Goal: Information Seeking & Learning: Learn about a topic

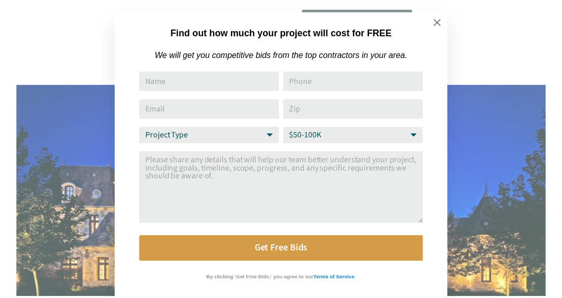
scroll to position [10, 0]
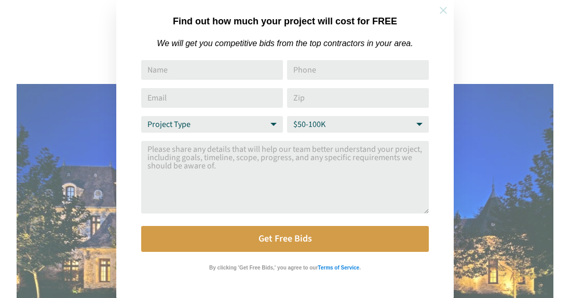
click at [444, 10] on icon at bounding box center [443, 10] width 7 height 7
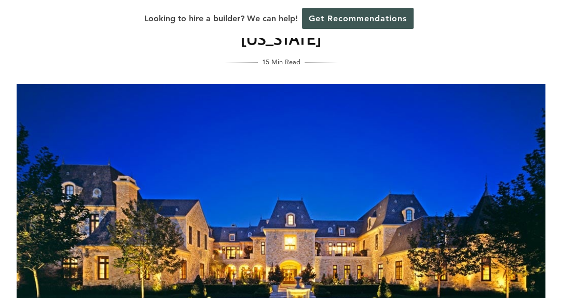
click at [0, 140] on div "California / Home Builders / Ranking The Best Custom Home Builders in Beverly H…" at bounding box center [281, 173] width 562 height 429
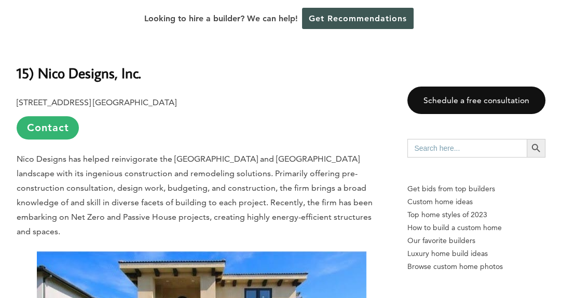
scroll to position [737, 0]
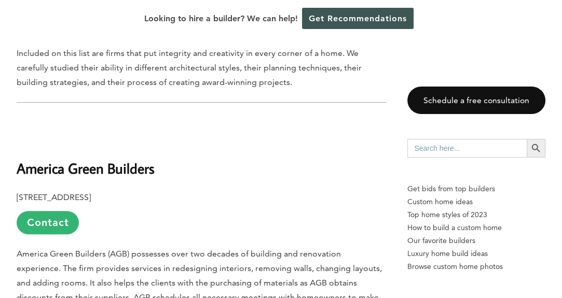
scroll to position [592, 0]
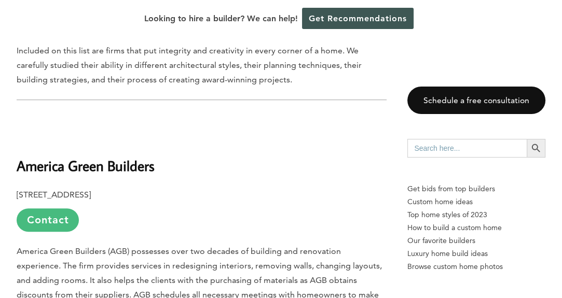
click at [63, 231] on link "Contact" at bounding box center [48, 220] width 62 height 23
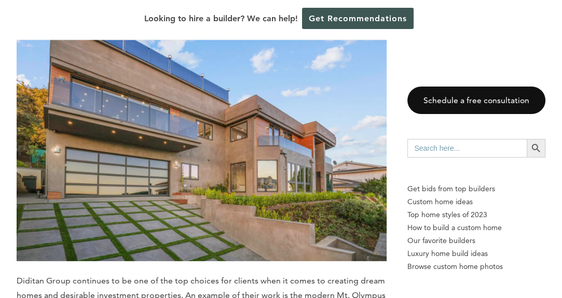
scroll to position [3194, 0]
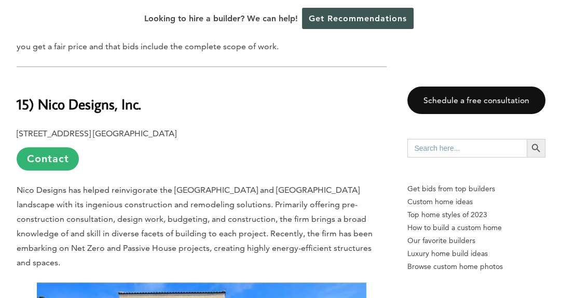
scroll to position [705, 0]
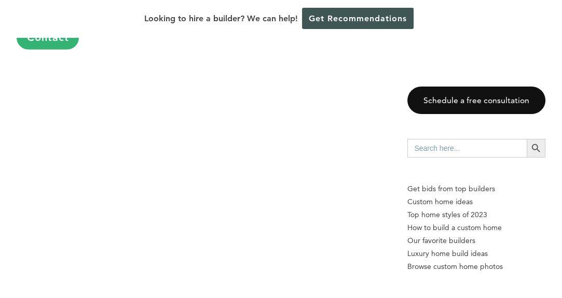
scroll to position [1456, 0]
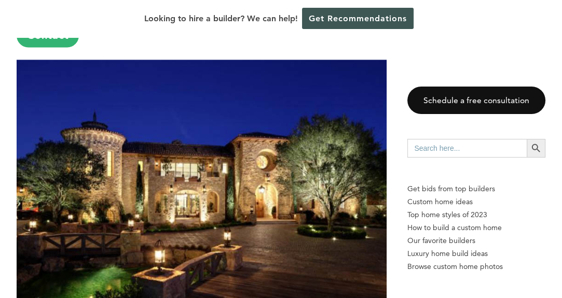
click at [139, 173] on img at bounding box center [202, 182] width 370 height 245
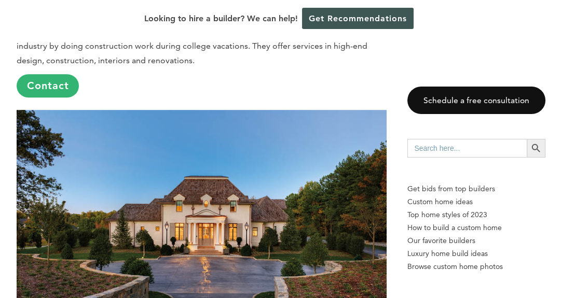
scroll to position [4654, 0]
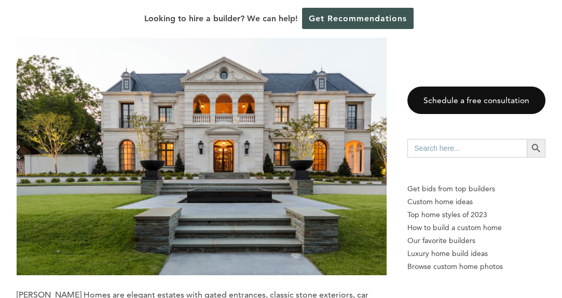
scroll to position [7622, 0]
